Goal: Navigation & Orientation: Find specific page/section

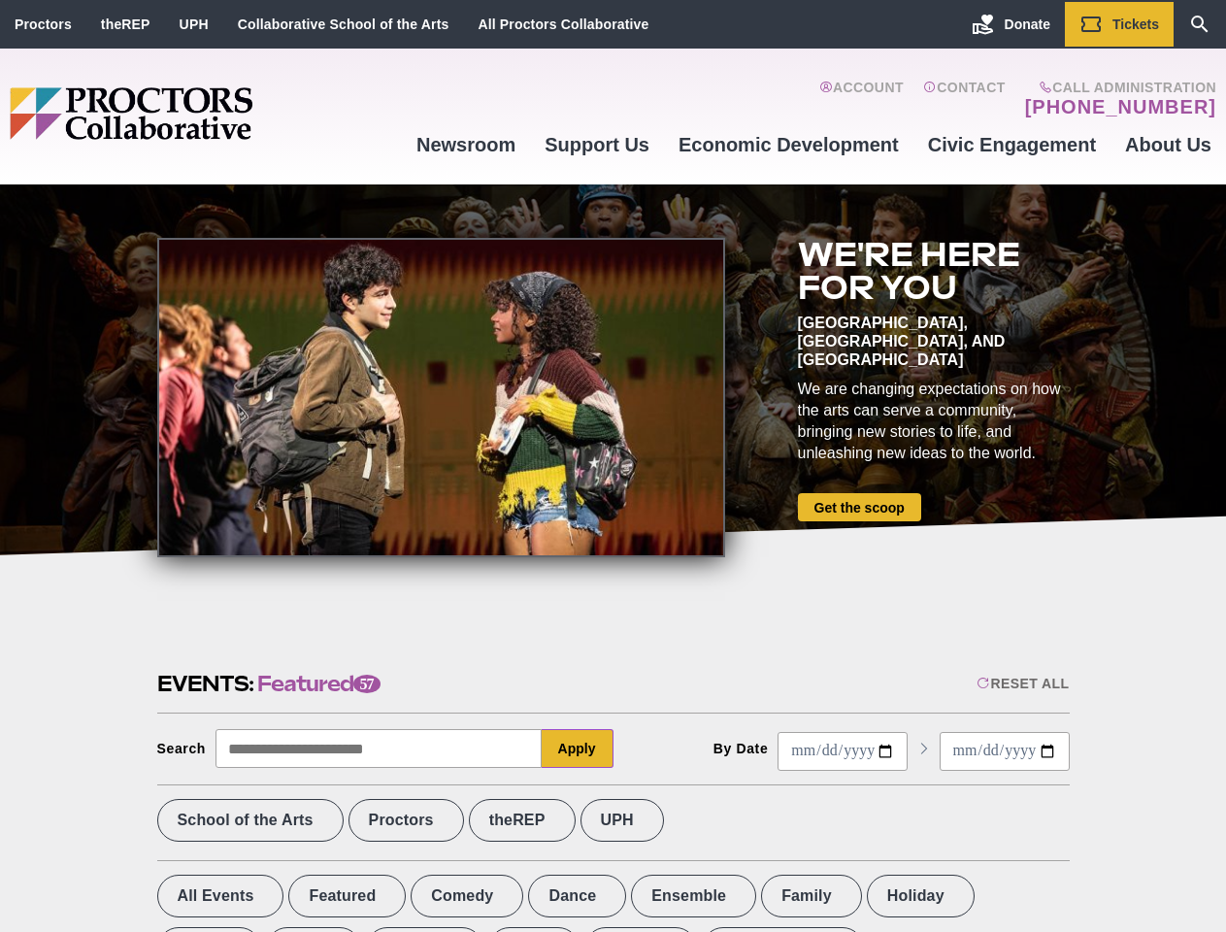
click at [613, 466] on div at bounding box center [441, 397] width 568 height 319
click at [1021, 683] on div "Reset All" at bounding box center [1023, 684] width 92 height 16
click at [578, 749] on button "Apply" at bounding box center [578, 748] width 72 height 39
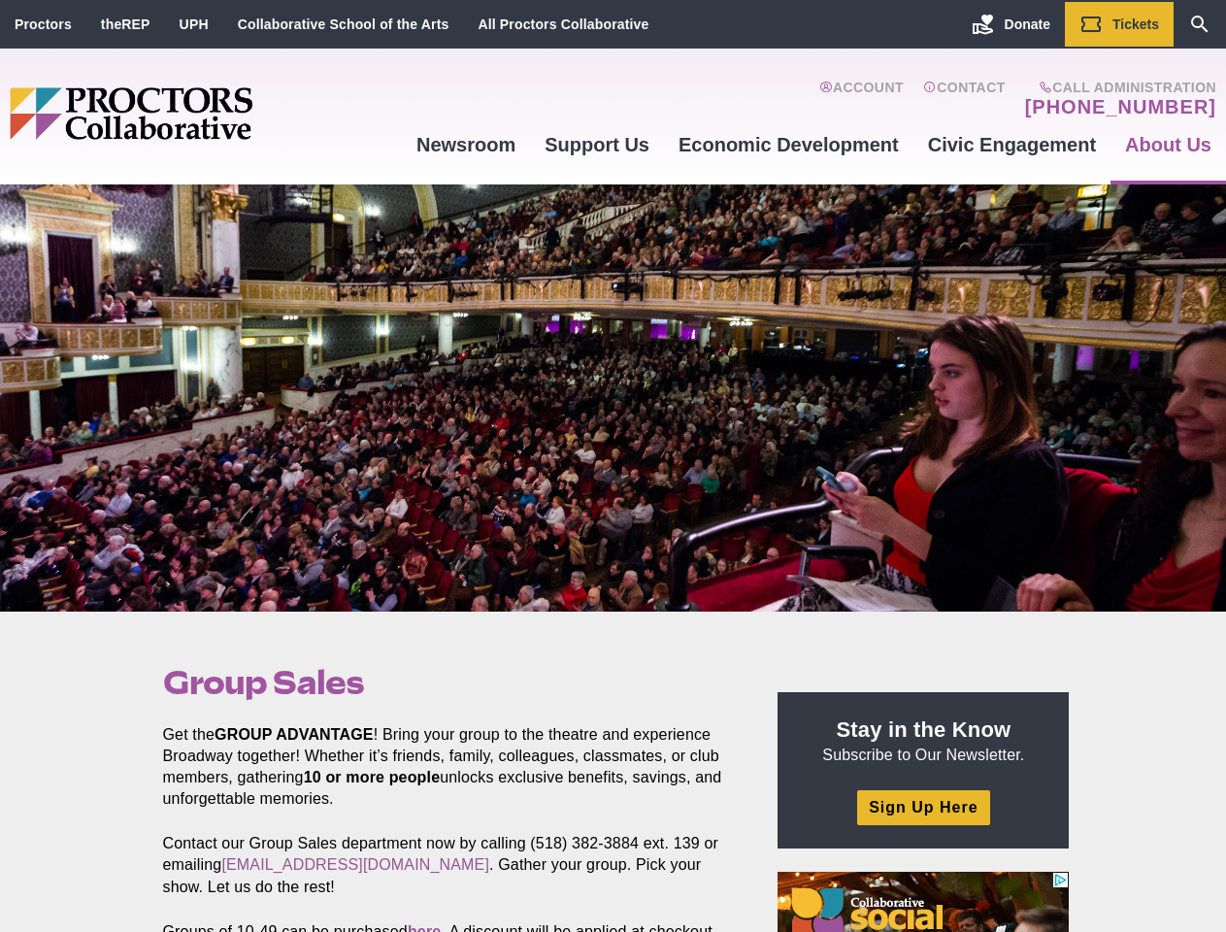
click at [613, 466] on div at bounding box center [613, 397] width 1226 height 427
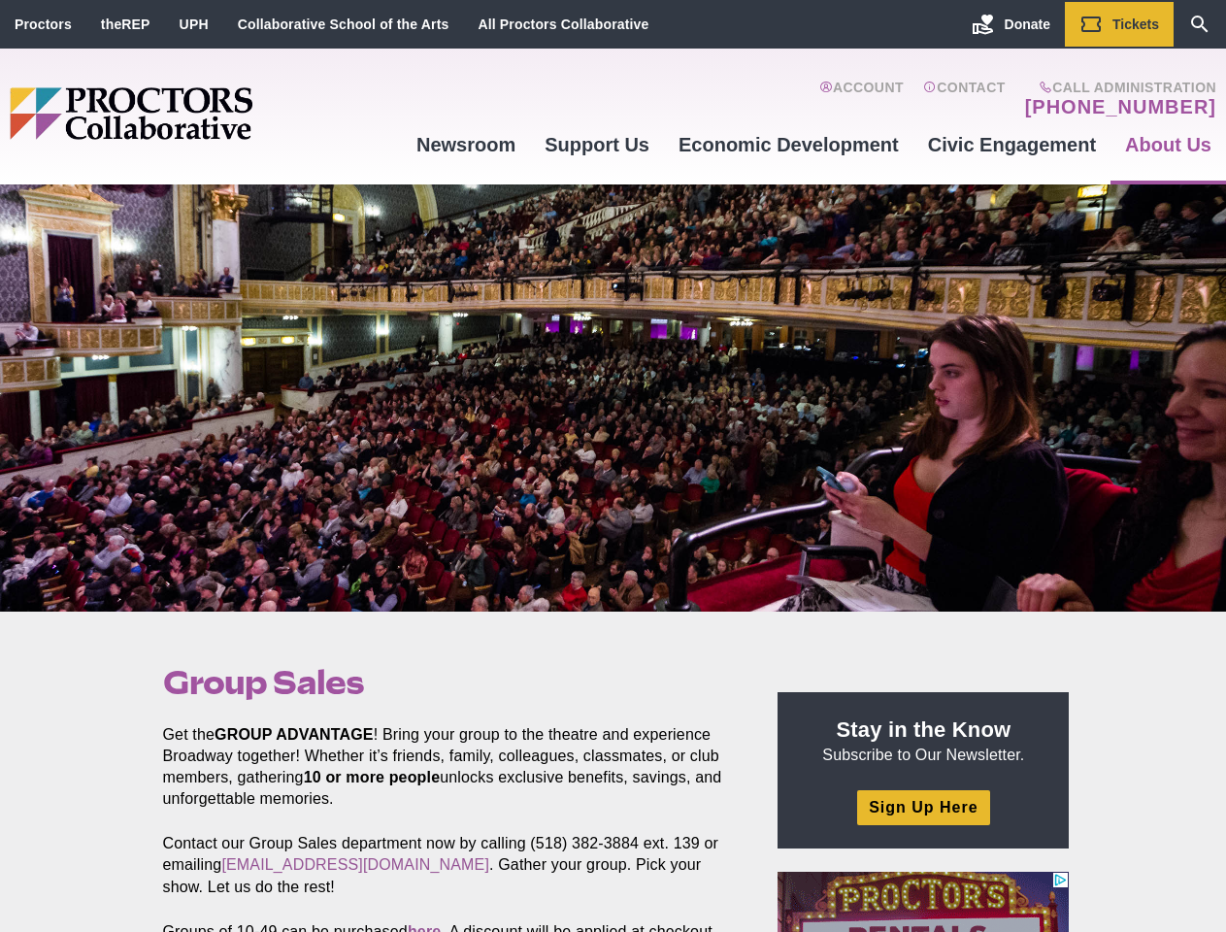
click at [613, 466] on div at bounding box center [613, 397] width 1226 height 427
